Goal: Find specific page/section: Find specific page/section

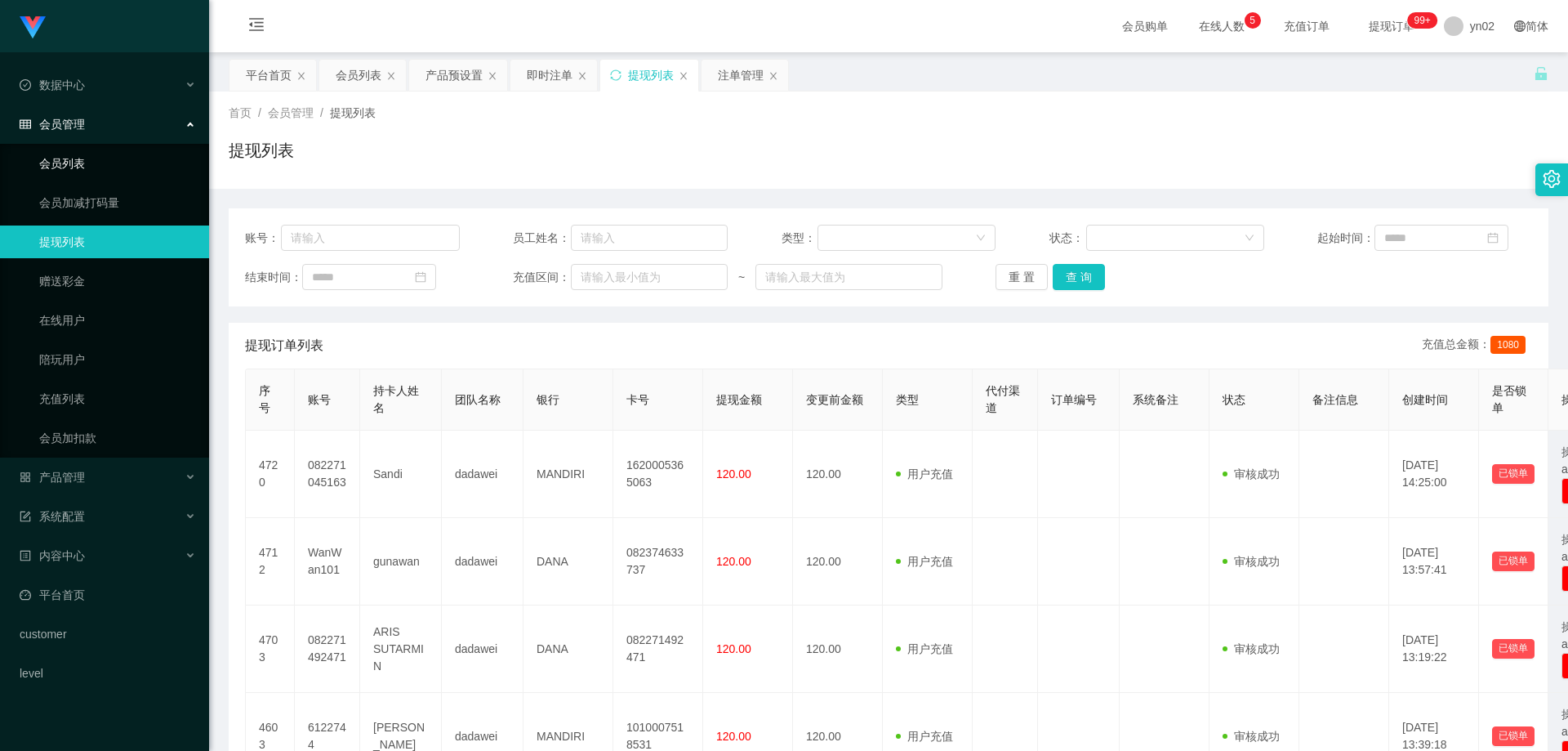
click at [106, 160] on link "会员列表" at bounding box center [118, 163] width 157 height 33
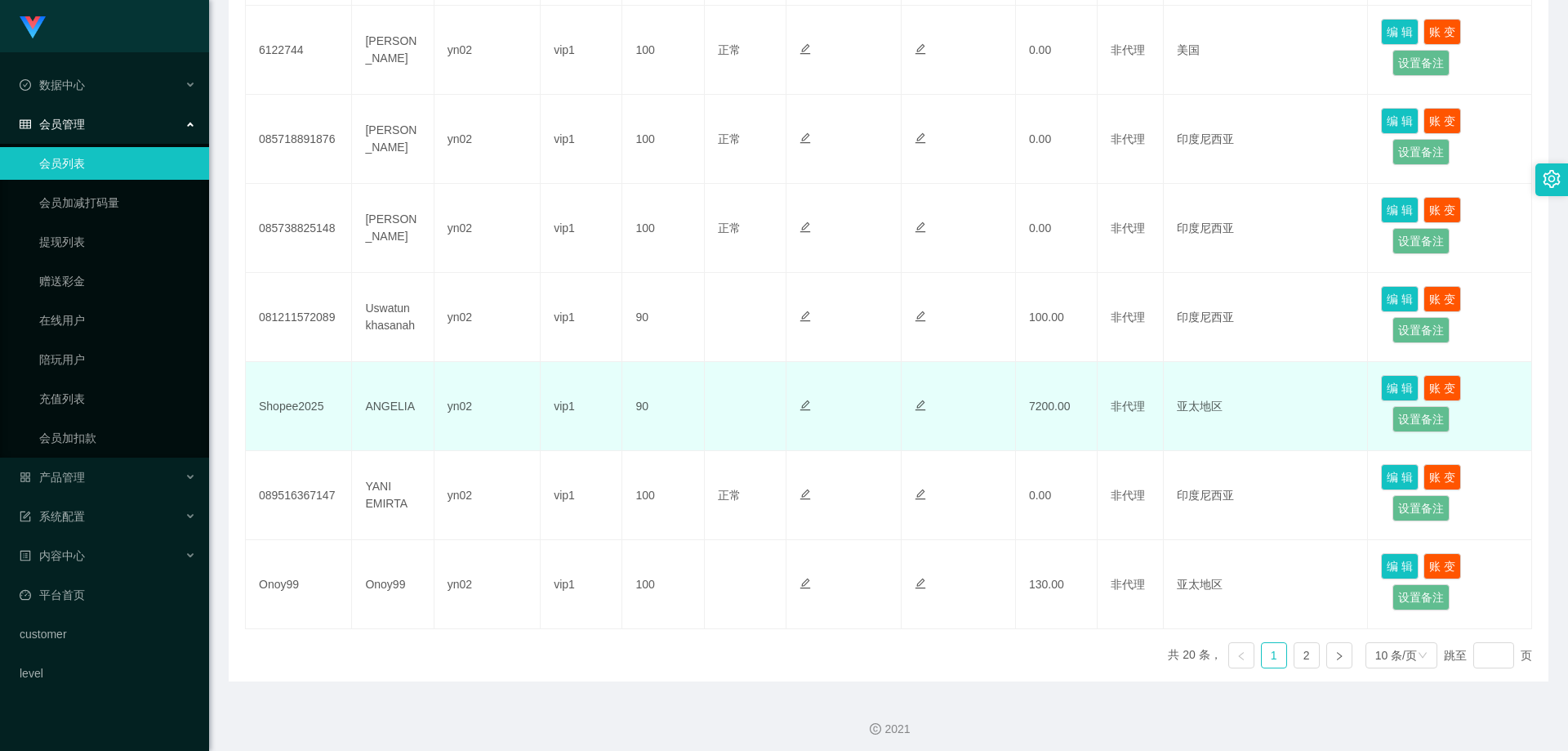
scroll to position [699, 0]
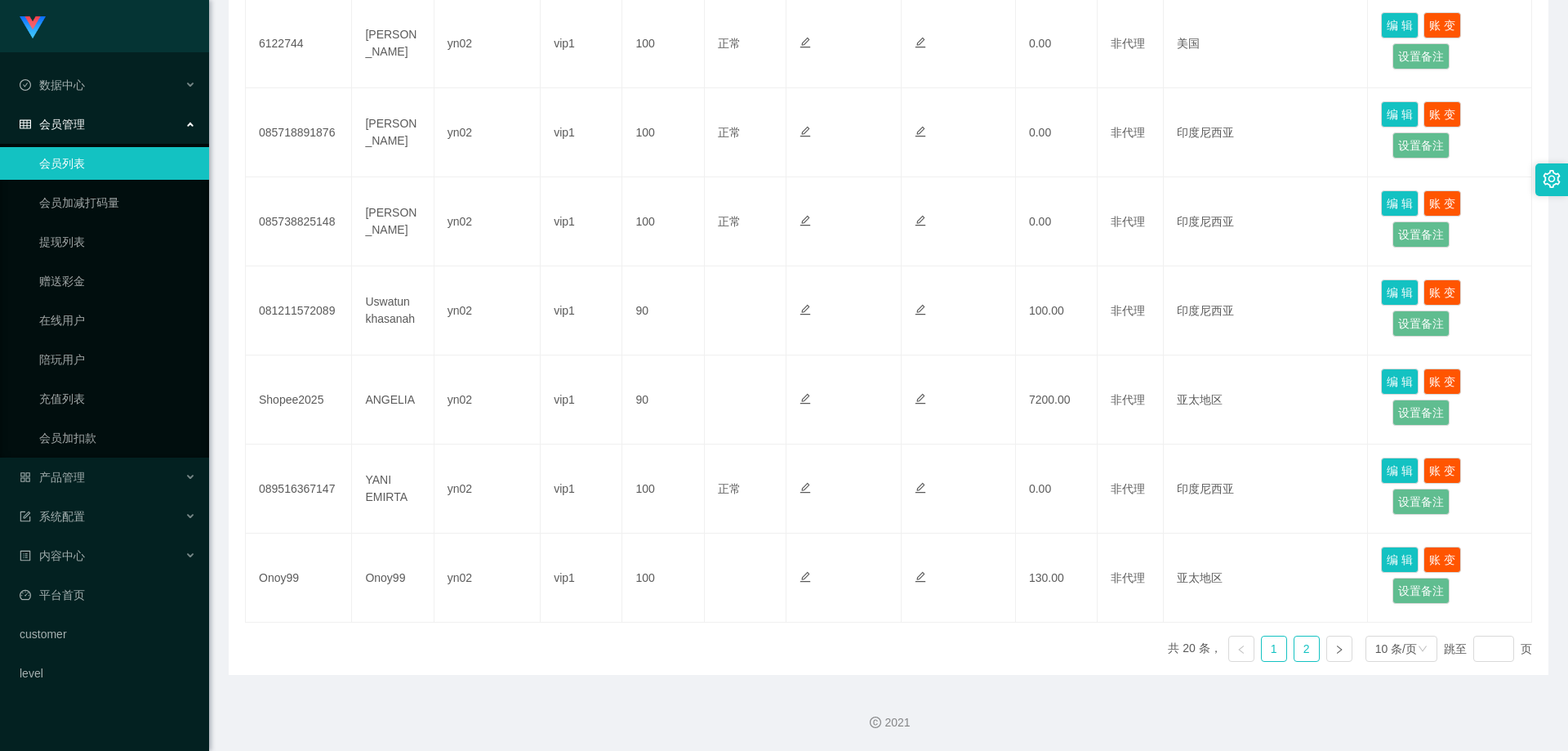
click at [1298, 643] on link "2" at bounding box center [1306, 649] width 24 height 24
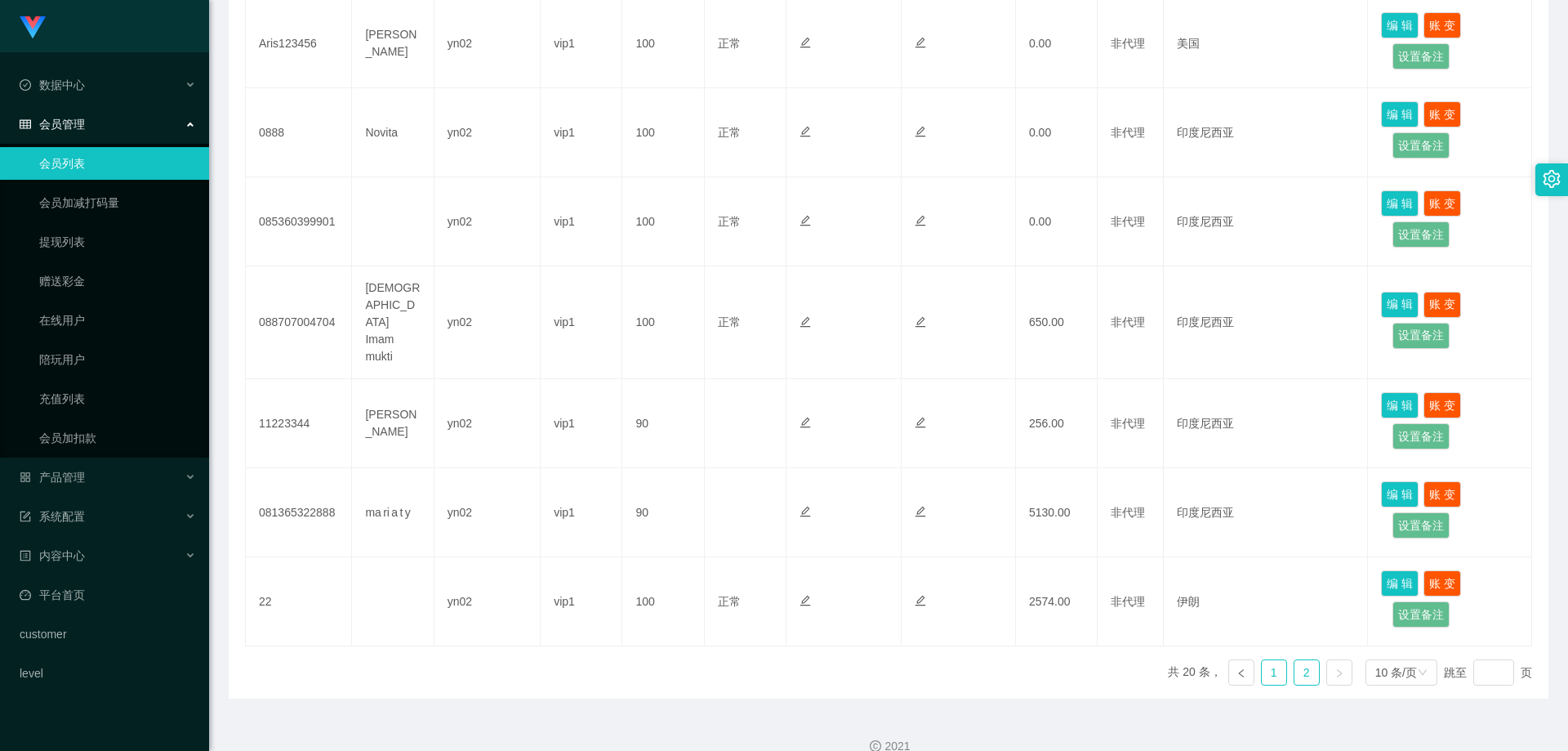
click at [1262, 660] on link "1" at bounding box center [1273, 672] width 24 height 24
